Goal: Check status: Check status

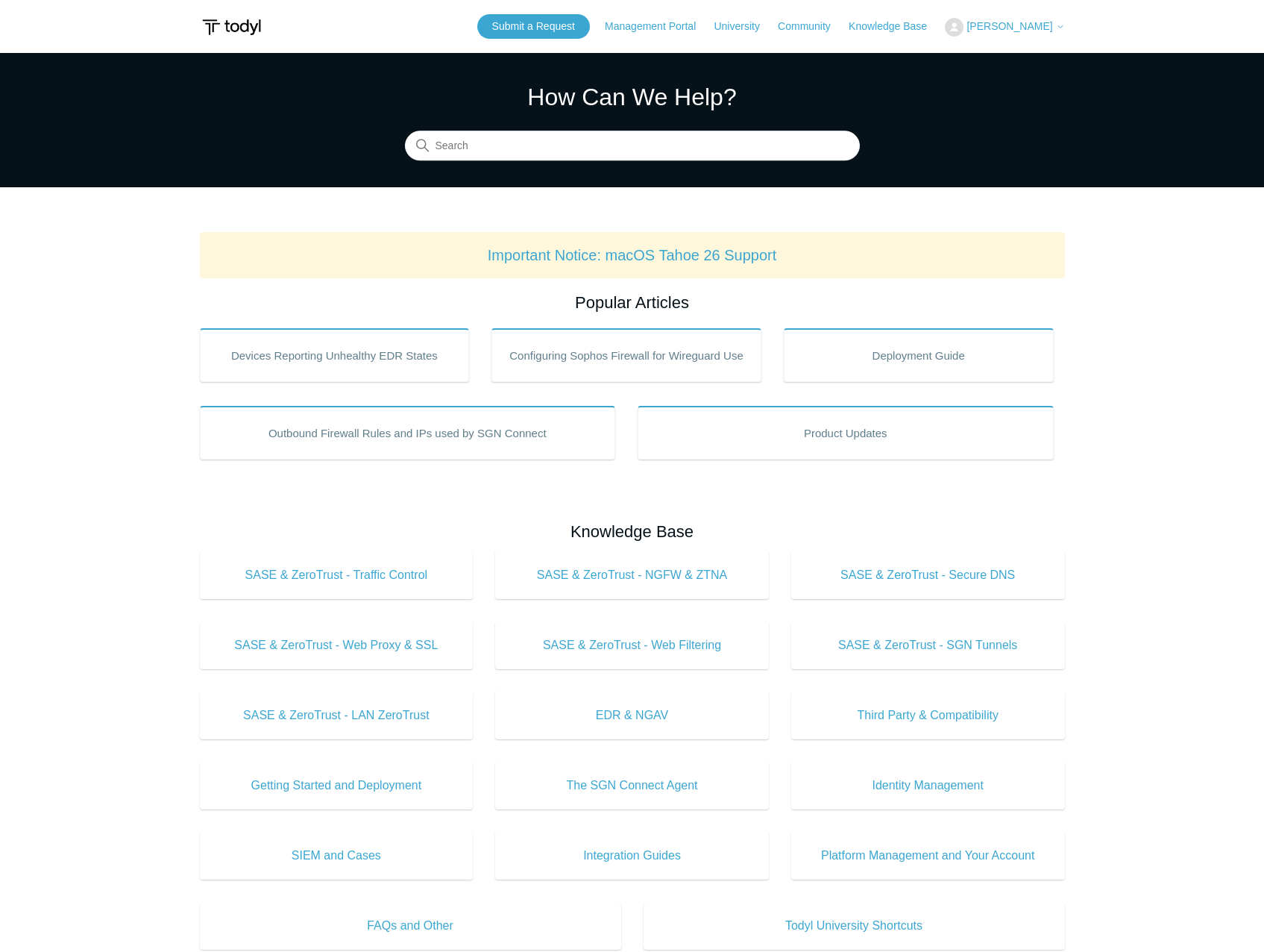
click at [1004, 29] on span "[PERSON_NAME]" at bounding box center [1009, 26] width 86 height 12
click at [1004, 51] on link "My Support Requests" at bounding box center [1018, 58] width 145 height 26
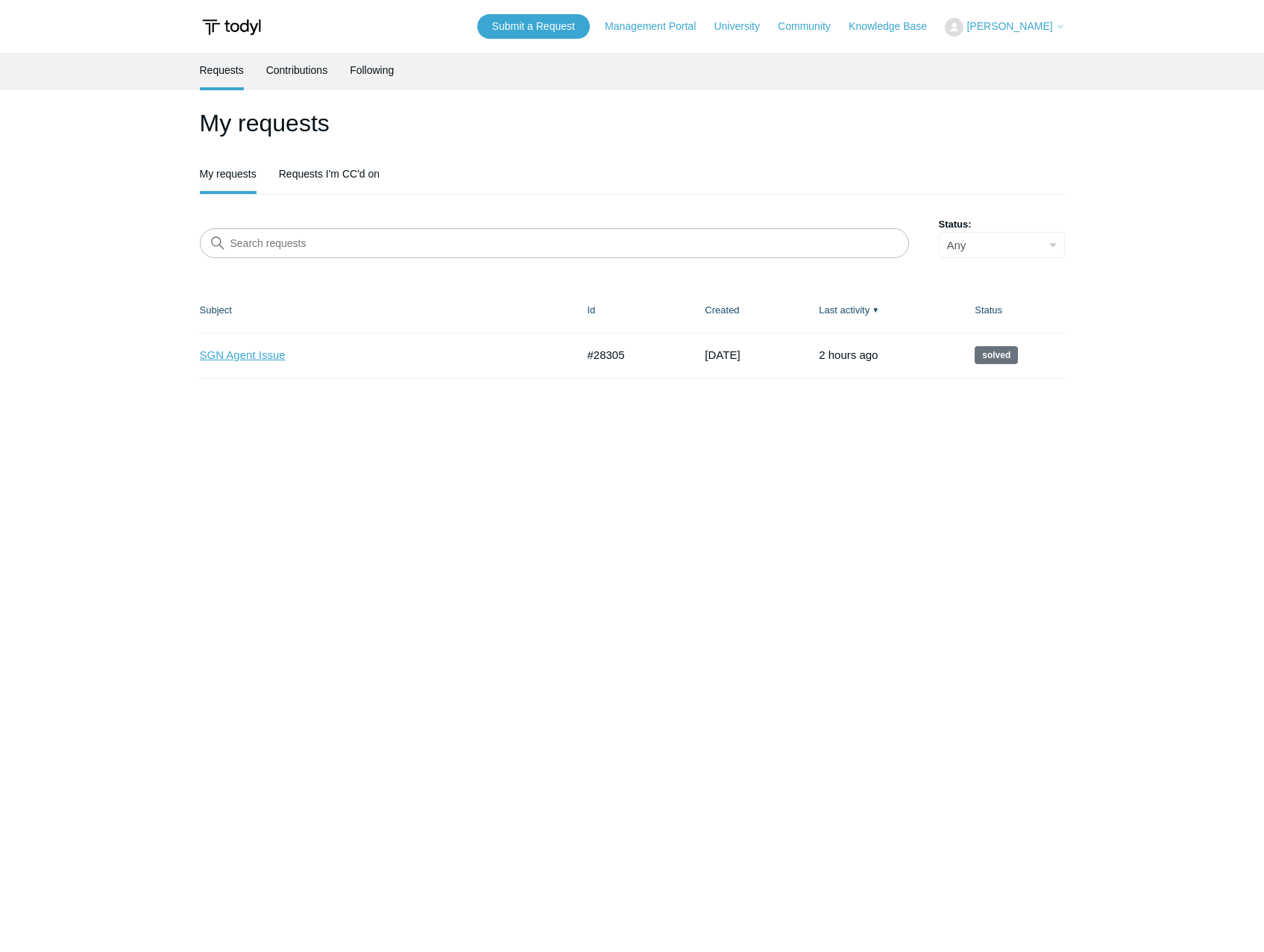
click at [271, 353] on link "SGN Agent Issue" at bounding box center [377, 355] width 354 height 17
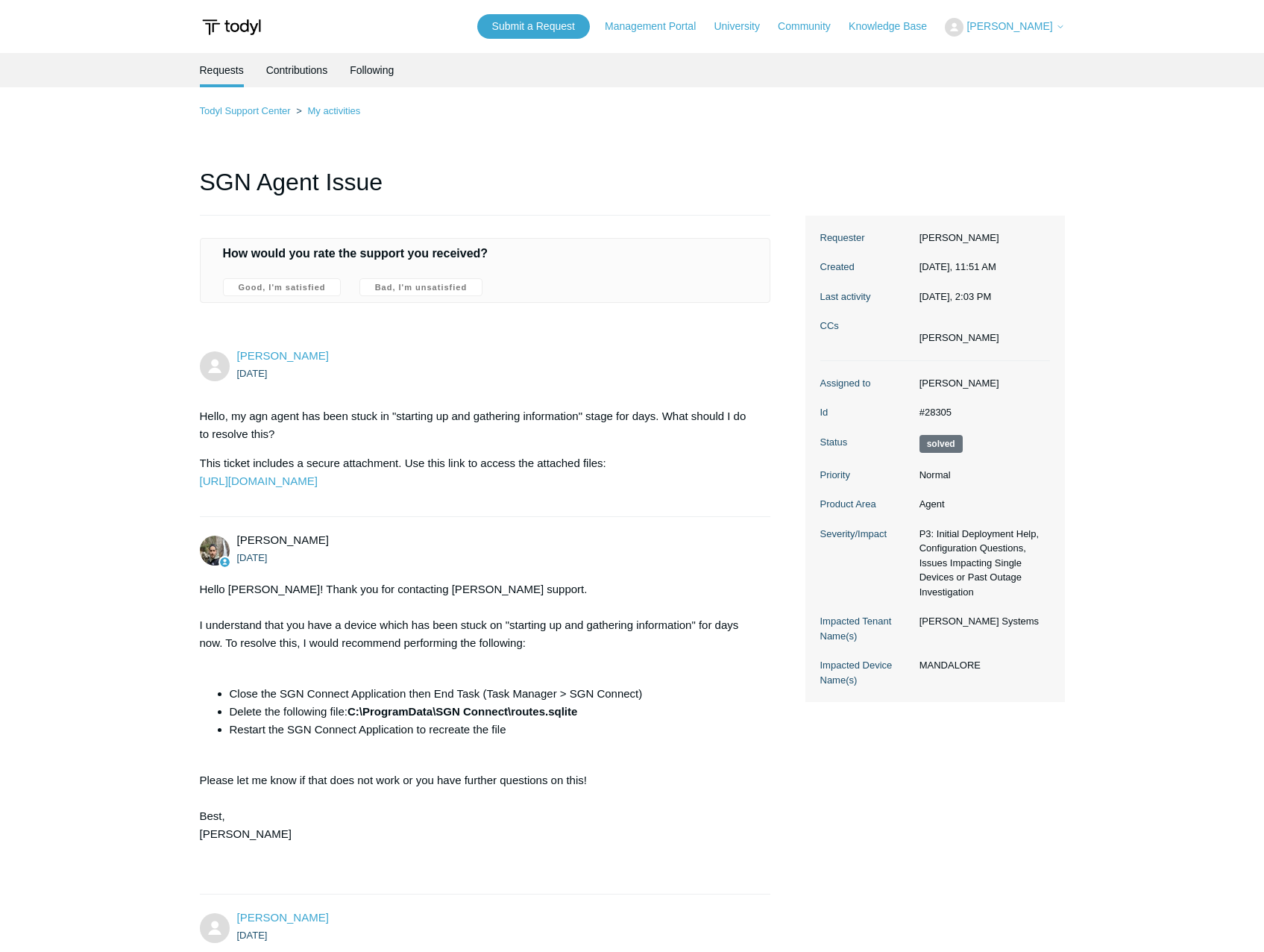
click at [1004, 22] on span "[PERSON_NAME]" at bounding box center [1009, 26] width 86 height 12
click at [995, 54] on link "My Support Requests" at bounding box center [1018, 58] width 145 height 26
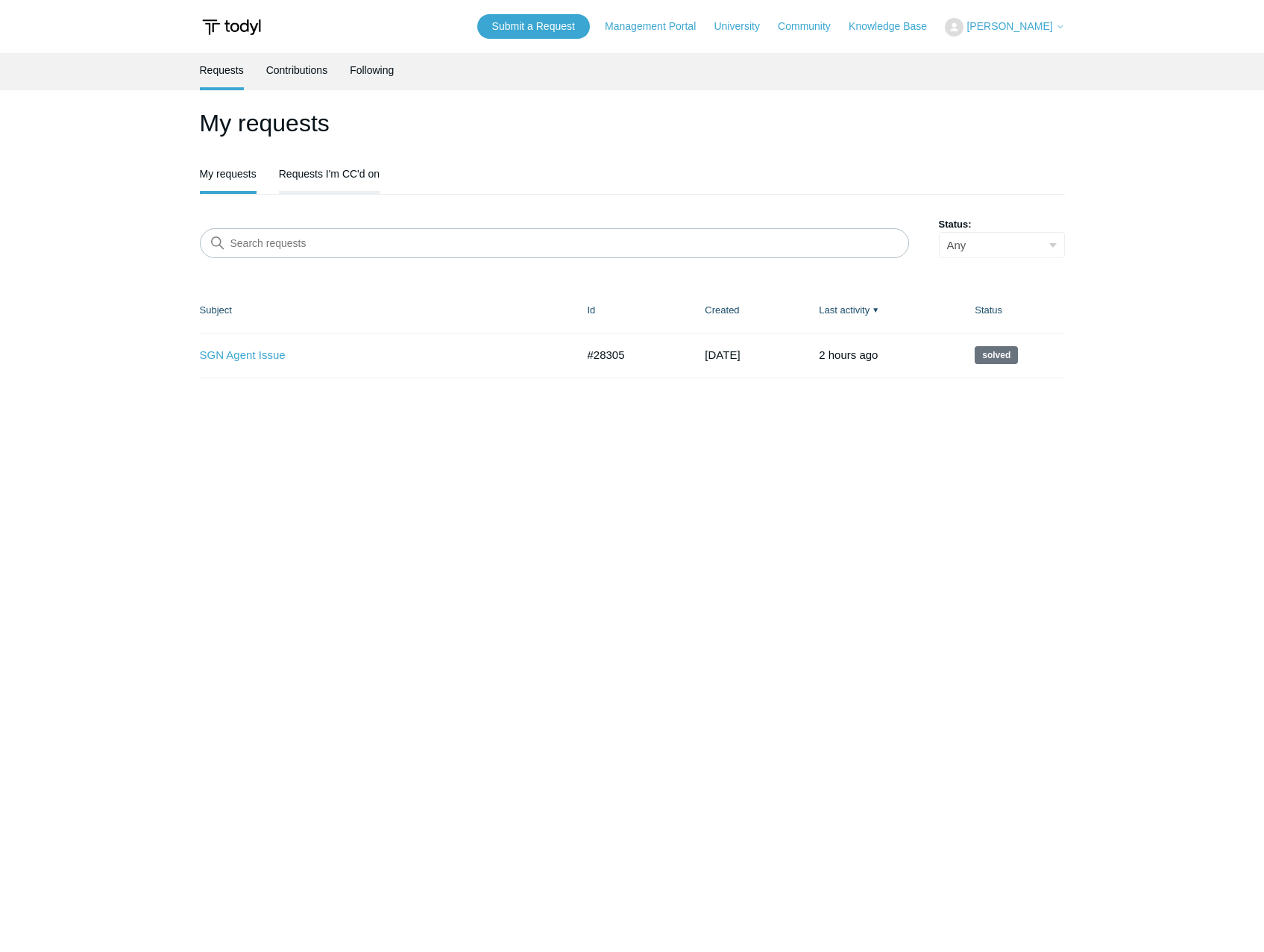
click at [337, 174] on link "Requests I'm CC'd on" at bounding box center [329, 172] width 100 height 31
click at [310, 359] on link "Symmetric DIA no longer symmetric" at bounding box center [377, 355] width 354 height 17
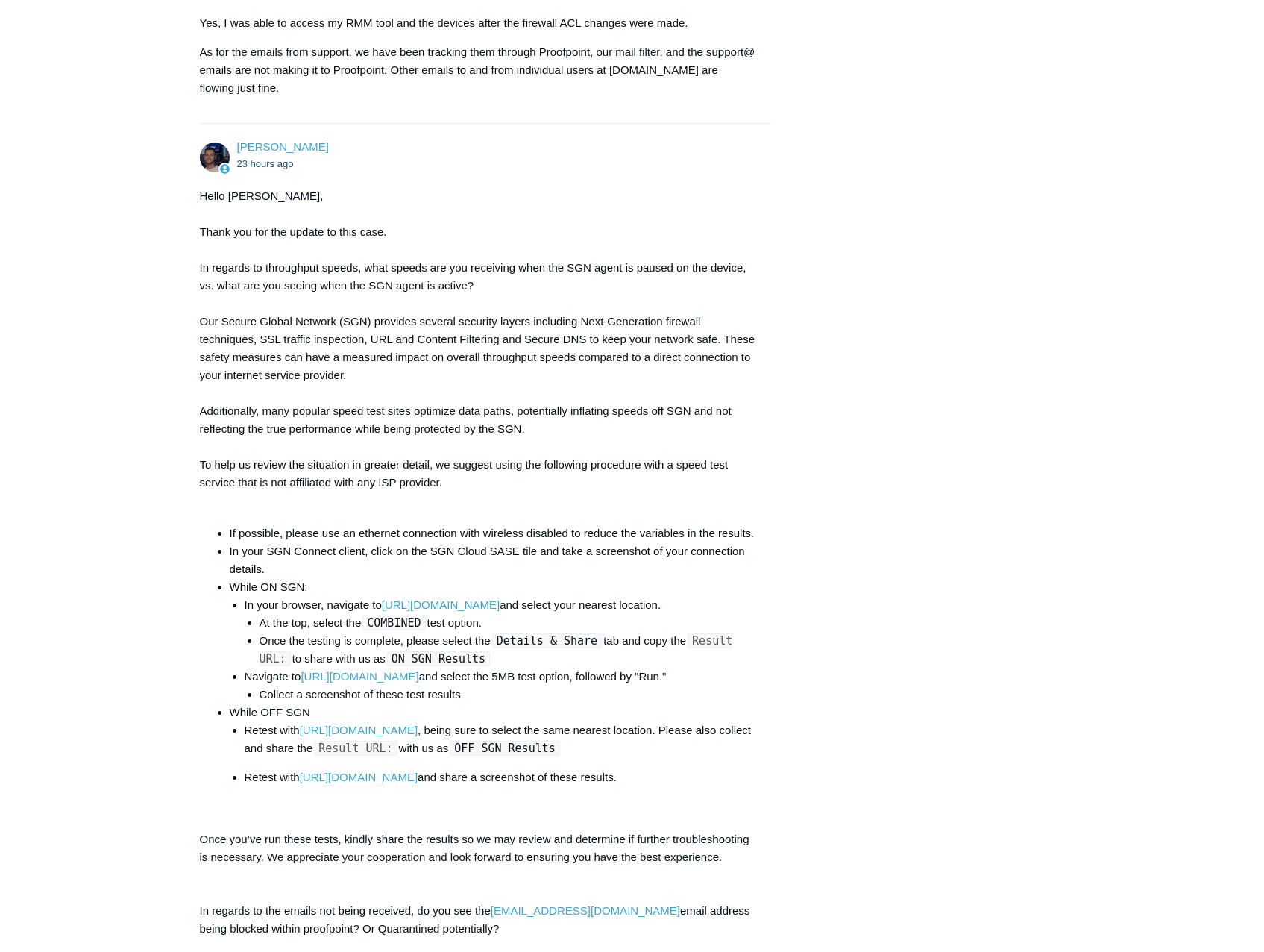
scroll to position [5442, 0]
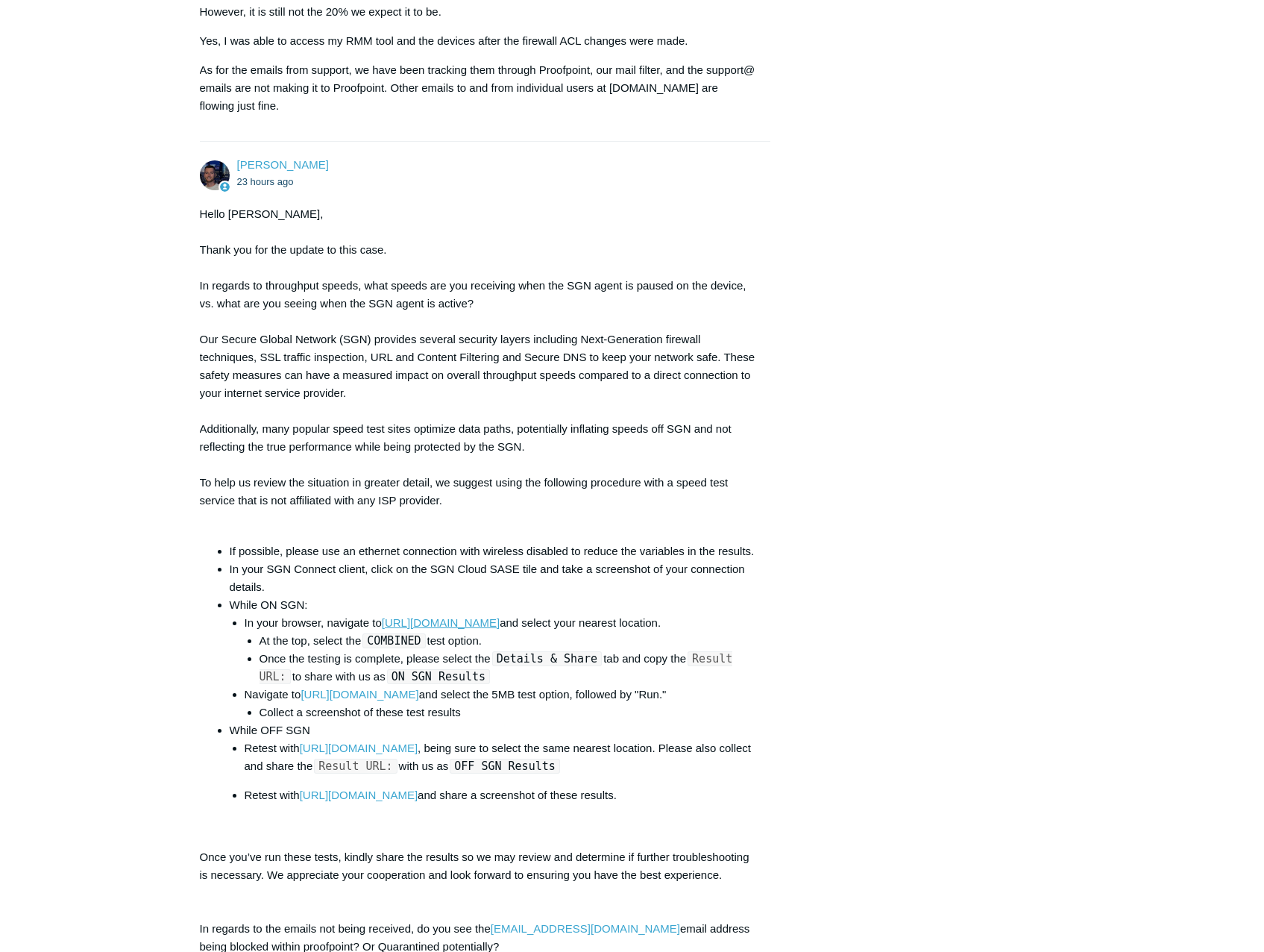
click at [470, 629] on link "[URL][DOMAIN_NAME]" at bounding box center [440, 622] width 118 height 13
